Goal: Task Accomplishment & Management: Manage account settings

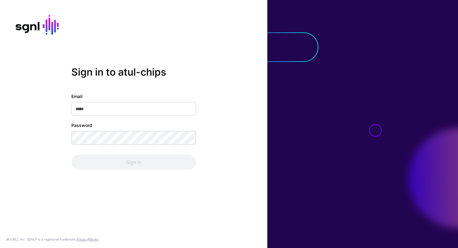
type input "**********"
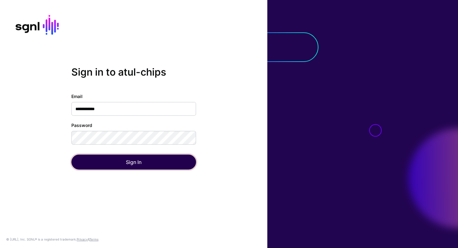
click at [144, 165] on button "Sign In" at bounding box center [133, 162] width 125 height 15
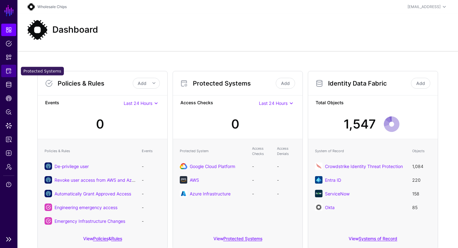
click at [10, 74] on link "Protected Systems" at bounding box center [8, 71] width 15 height 12
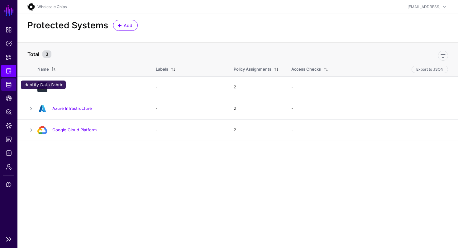
click at [11, 86] on span "Identity Data Fabric" at bounding box center [9, 85] width 6 height 6
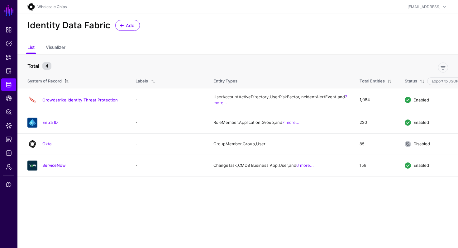
click at [82, 196] on main "SGNL Dashboard Policies Snippets Protected Systems Identity Data Fabric CAEP Hu…" at bounding box center [229, 124] width 458 height 248
click at [9, 69] on span "Protected Systems" at bounding box center [9, 71] width 6 height 6
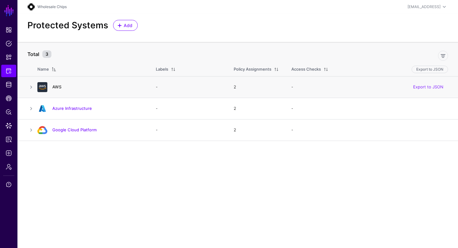
click at [56, 87] on link "AWS" at bounding box center [56, 86] width 9 height 5
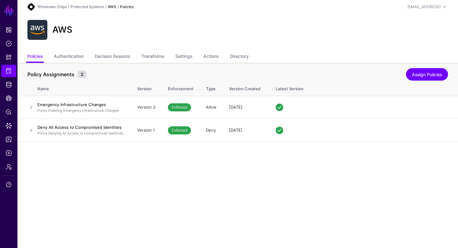
click at [190, 50] on div "AWS" at bounding box center [237, 32] width 441 height 37
click at [188, 56] on link "Settings" at bounding box center [183, 57] width 17 height 12
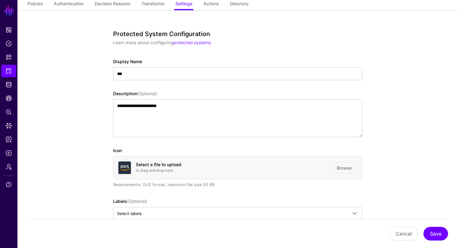
scroll to position [99, 0]
